Goal: Task Accomplishment & Management: Manage account settings

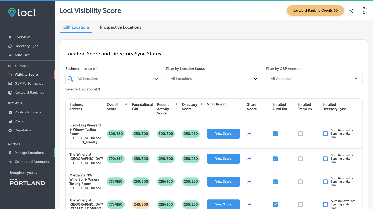
click at [28, 151] on p "Manage Locations" at bounding box center [29, 153] width 29 height 4
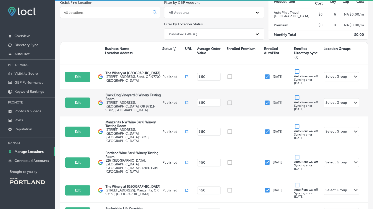
scroll to position [93, 0]
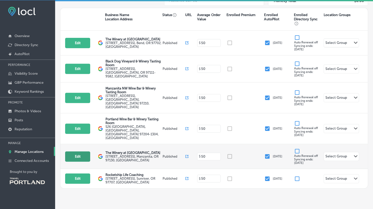
click at [75, 151] on button "Edit" at bounding box center [77, 156] width 25 height 10
select select "US"
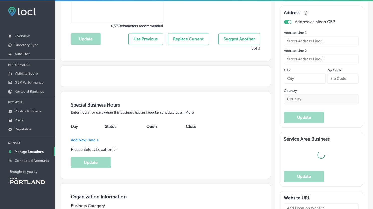
scroll to position [273, 0]
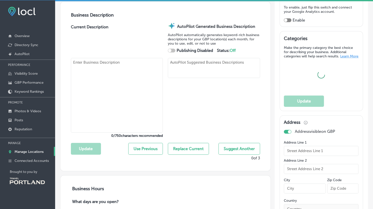
type input "The Winery at [GEOGRAPHIC_DATA]"
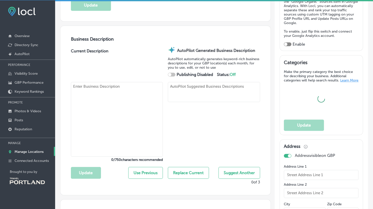
type textarea "The Winery at [GEOGRAPHIC_DATA] stands out among Manzanita restaurants, blendin…"
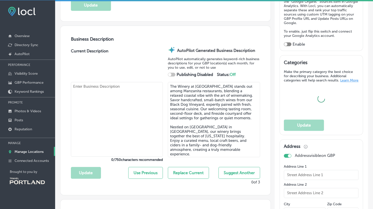
type input "[EMAIL_ADDRESS][DOMAIN_NAME]"
type input "[URL][DOMAIN_NAME]"
type input "[STREET_ADDRESS]"
type input "Manzanita"
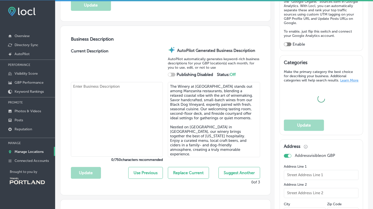
type input "97130"
type input "US"
type input "[URL][DOMAIN_NAME]"
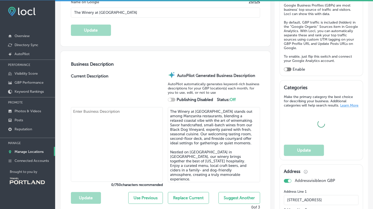
checkbox input "true"
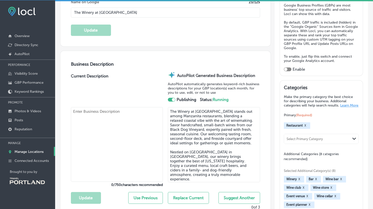
type textarea "The Winery at [GEOGRAPHIC_DATA] stands out among Manzanita restaurants, blendin…"
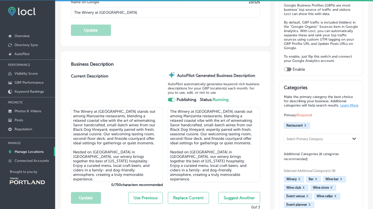
type input "[PHONE_NUMBER]"
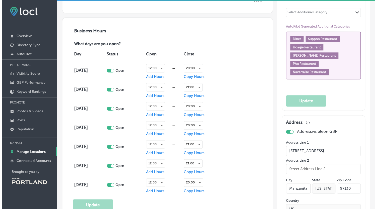
scroll to position [317, 0]
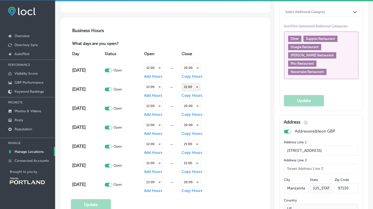
click at [193, 86] on div "21:00" at bounding box center [191, 87] width 18 height 8
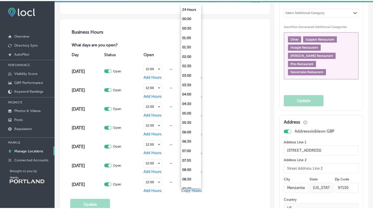
scroll to position [291, 0]
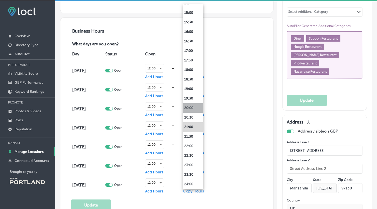
click at [189, 108] on li "20:00" at bounding box center [193, 108] width 20 height 10
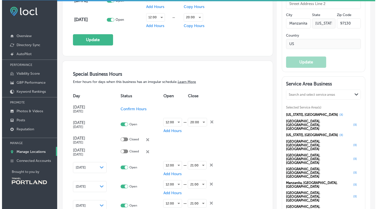
scroll to position [488, 0]
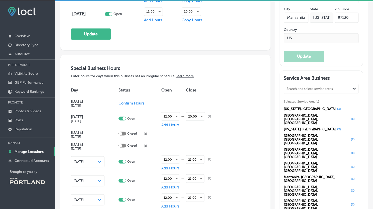
click at [138, 101] on span "Confirm Hours" at bounding box center [132, 103] width 26 height 5
click at [128, 101] on p "Closed" at bounding box center [132, 103] width 10 height 5
click at [119, 101] on div at bounding box center [120, 102] width 3 height 3
checkbox input "true"
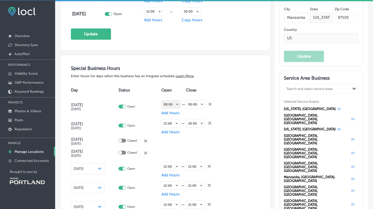
click at [173, 102] on div "00:00" at bounding box center [171, 104] width 19 height 8
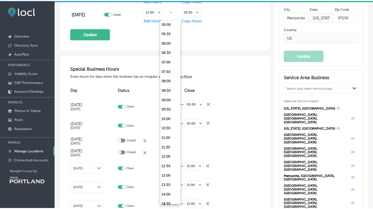
scroll to position [126, 0]
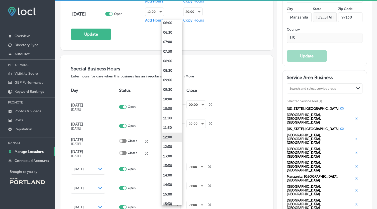
click at [172, 136] on li "12:00" at bounding box center [172, 138] width 20 height 10
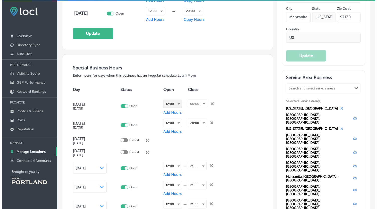
scroll to position [488, 0]
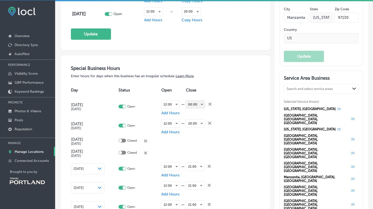
click at [196, 104] on div "00:00" at bounding box center [195, 104] width 19 height 8
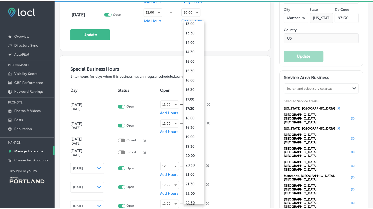
scroll to position [268, 0]
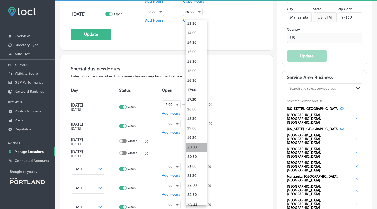
click at [193, 146] on li "20:00" at bounding box center [196, 148] width 20 height 10
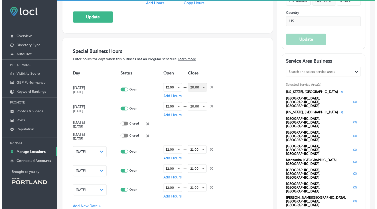
scroll to position [516, 0]
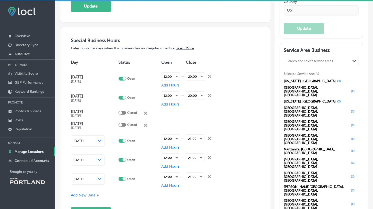
click at [209, 137] on icon "close Created with Sketch." at bounding box center [209, 138] width 3 height 3
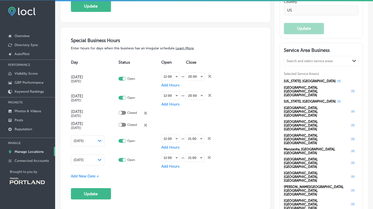
click at [209, 137] on icon "close Created with Sketch." at bounding box center [209, 138] width 3 height 3
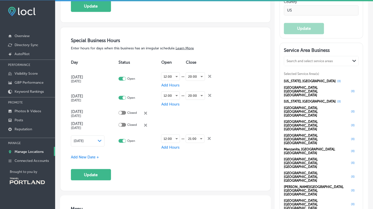
click at [209, 137] on icon "close Created with Sketch." at bounding box center [209, 138] width 3 height 3
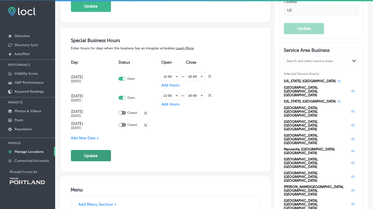
click at [95, 151] on button "Update" at bounding box center [91, 155] width 40 height 11
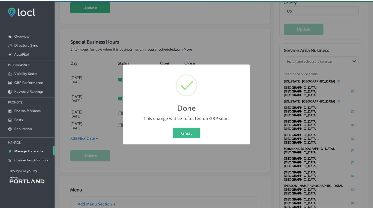
scroll to position [517, 0]
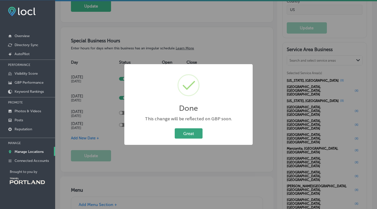
click at [188, 132] on button "Great" at bounding box center [189, 133] width 28 height 10
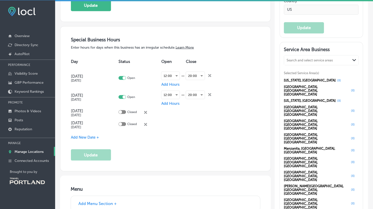
scroll to position [516, 0]
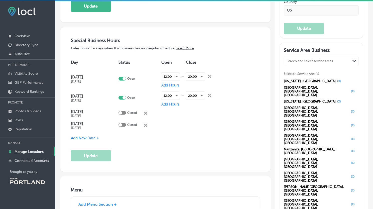
click at [82, 137] on span "Add New Date +" at bounding box center [85, 138] width 28 height 5
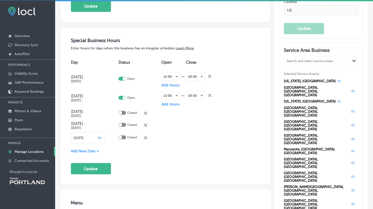
click at [146, 136] on icon "close Created with Sketch." at bounding box center [145, 137] width 3 height 3
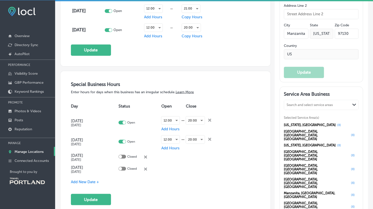
scroll to position [471, 0]
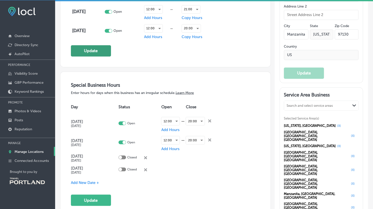
click at [97, 52] on button "Update" at bounding box center [91, 50] width 40 height 11
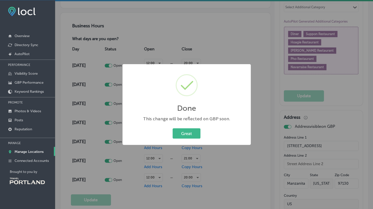
scroll to position [322, 0]
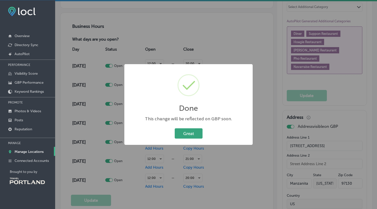
click at [193, 135] on button "Great" at bounding box center [189, 133] width 28 height 10
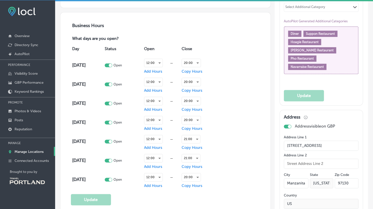
scroll to position [322, 0]
